Goal: Task Accomplishment & Management: Complete application form

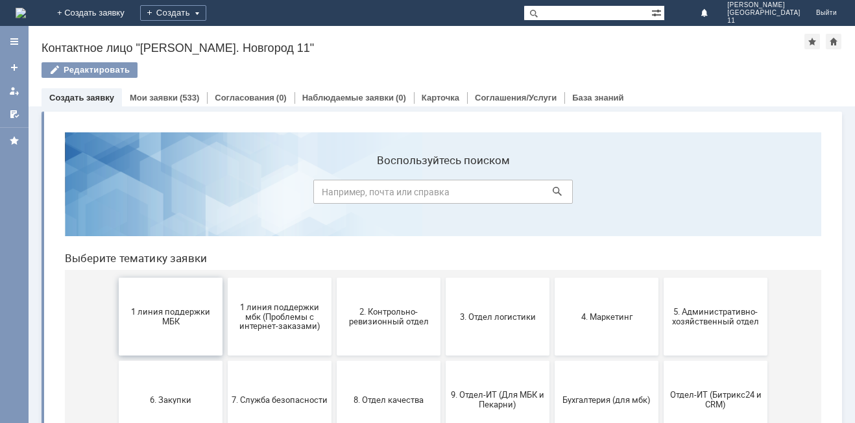
click at [143, 325] on span "1 линия поддержки МБК" at bounding box center [171, 316] width 96 height 19
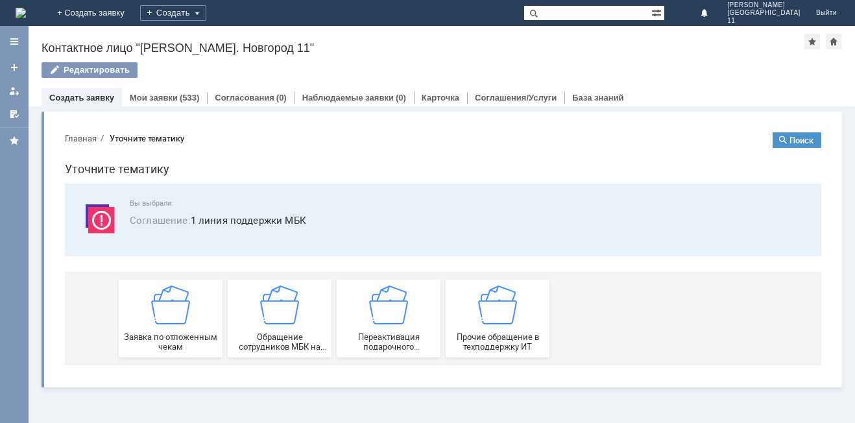
click at [143, 325] on div "Заявка по отложенным чекам" at bounding box center [171, 319] width 96 height 66
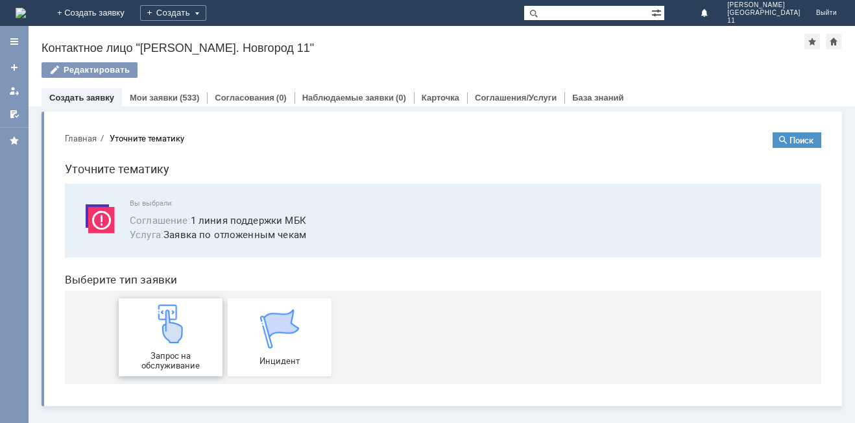
click at [154, 325] on img at bounding box center [170, 323] width 39 height 39
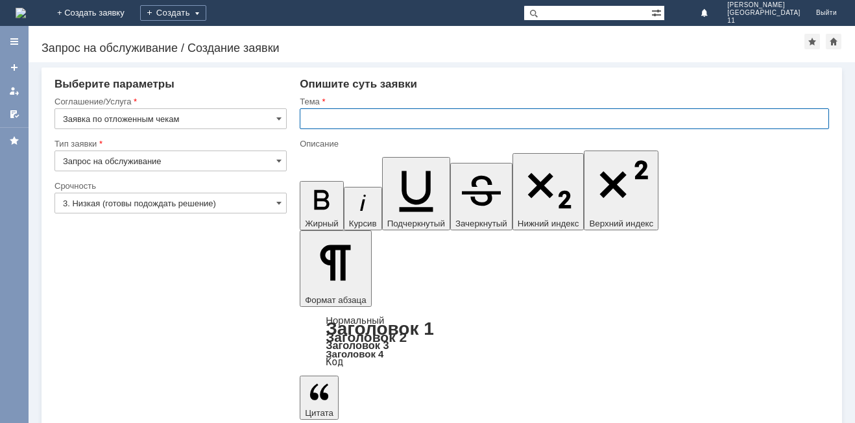
click at [360, 125] on input "text" at bounding box center [565, 118] width 530 height 21
type input "Отложенные чеки за [DATE]"
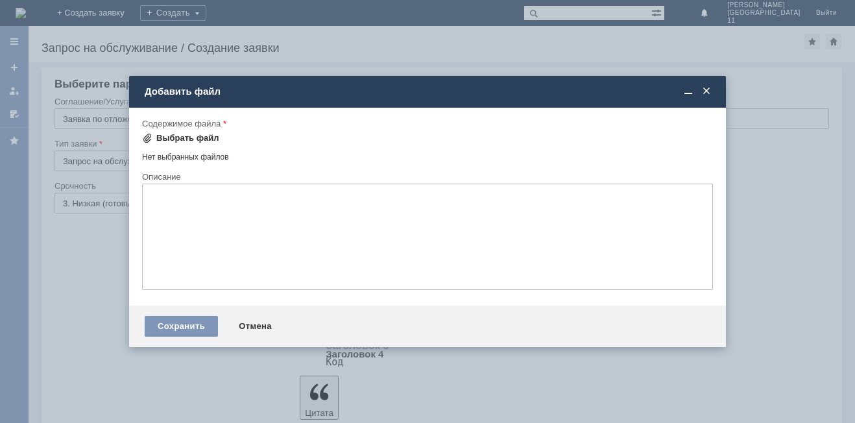
click at [190, 140] on div "Выбрать файл" at bounding box center [187, 138] width 63 height 10
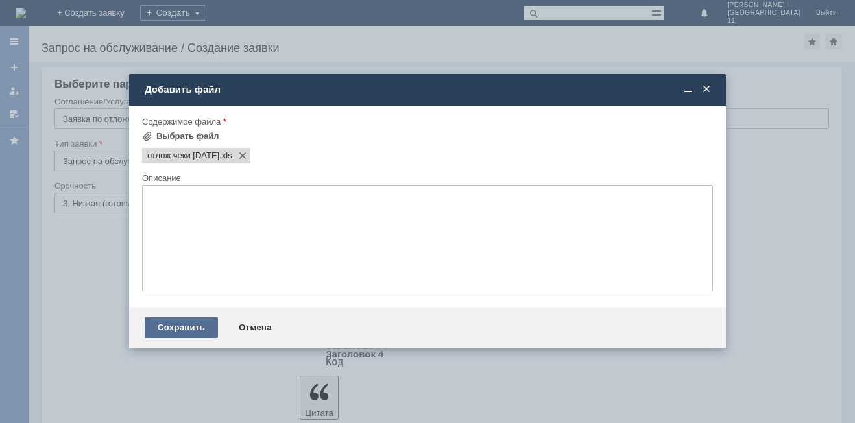
click at [176, 334] on div "Сохранить" at bounding box center [181, 327] width 73 height 21
